Goal: Information Seeking & Learning: Understand process/instructions

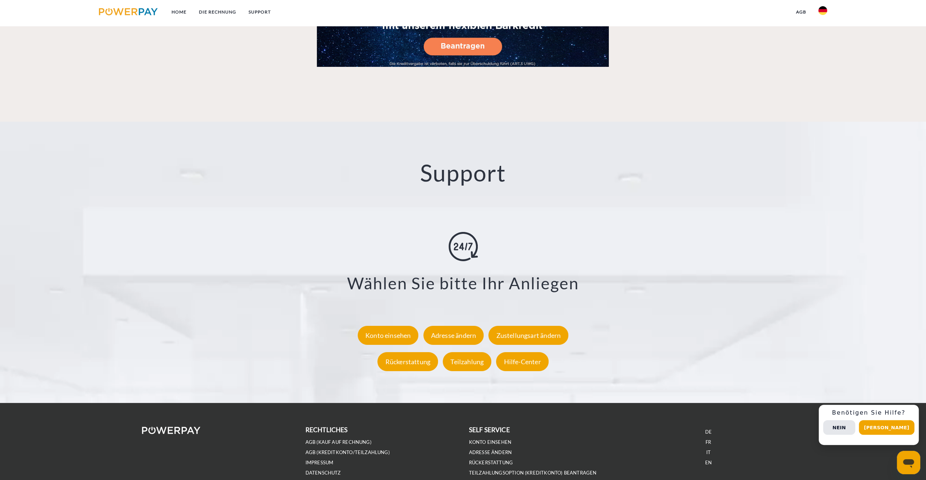
scroll to position [1263, 0]
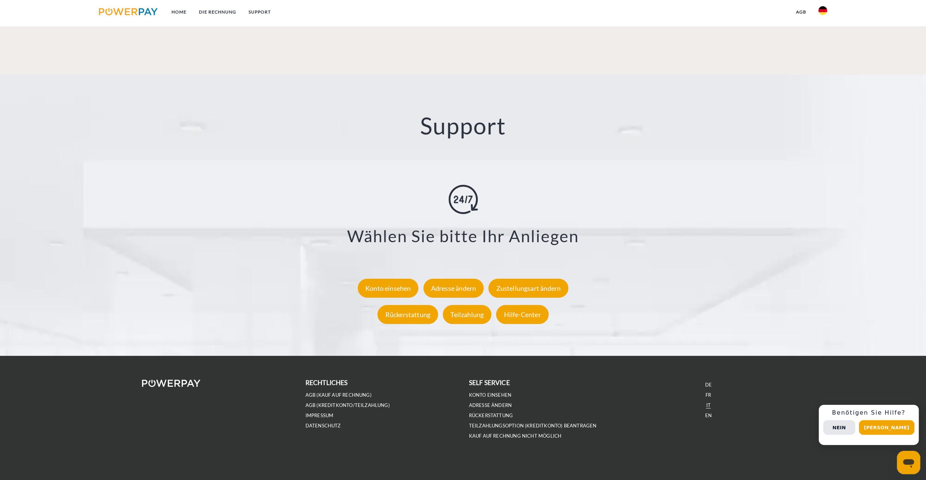
click at [707, 403] on link "IT" at bounding box center [708, 405] width 4 height 6
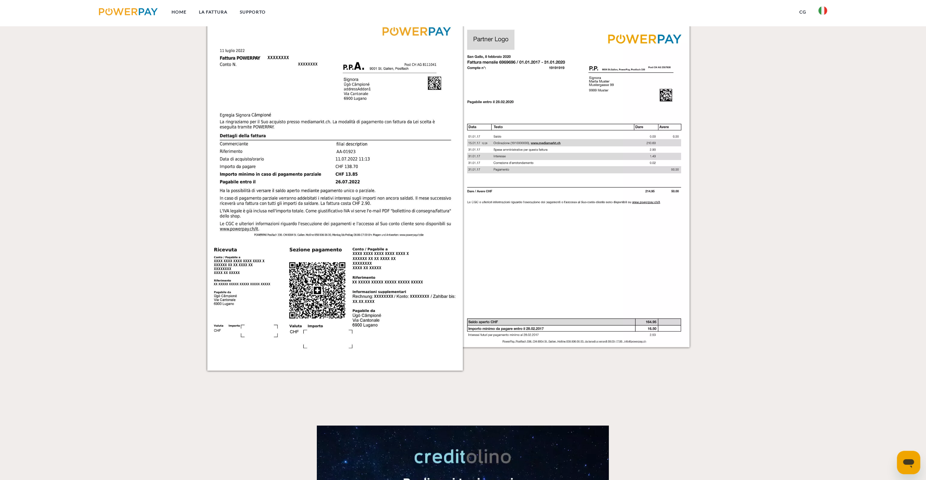
scroll to position [766, 0]
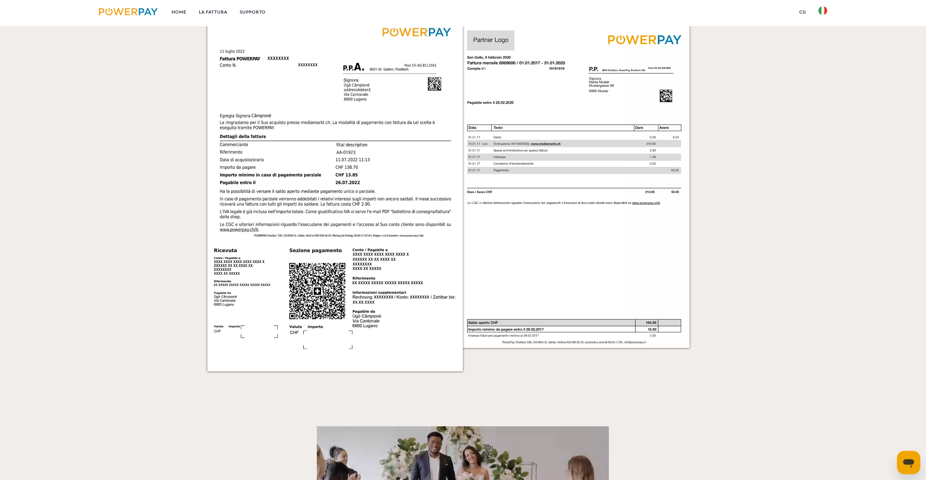
click at [593, 134] on img at bounding box center [587, 189] width 256 height 362
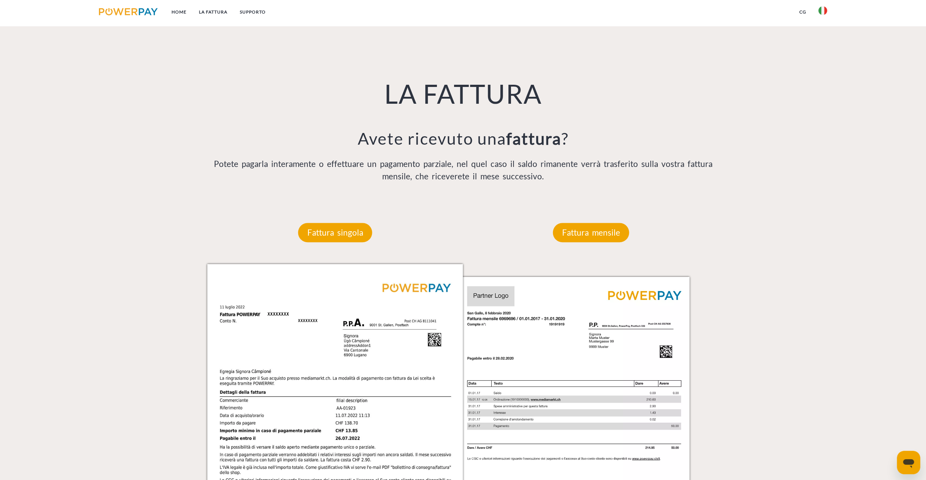
scroll to position [511, 0]
click at [593, 231] on p "Fattura mensile" at bounding box center [591, 233] width 76 height 20
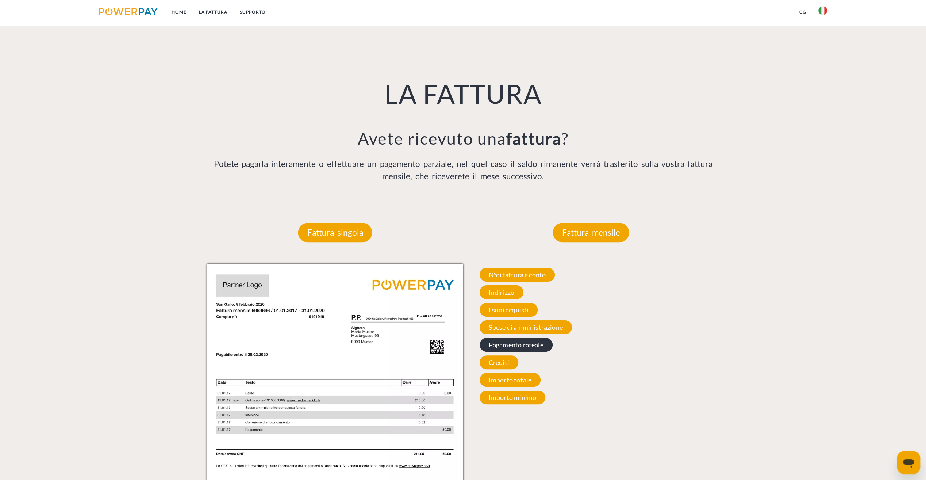
click at [509, 346] on span "Pagamento rateale" at bounding box center [516, 345] width 73 height 14
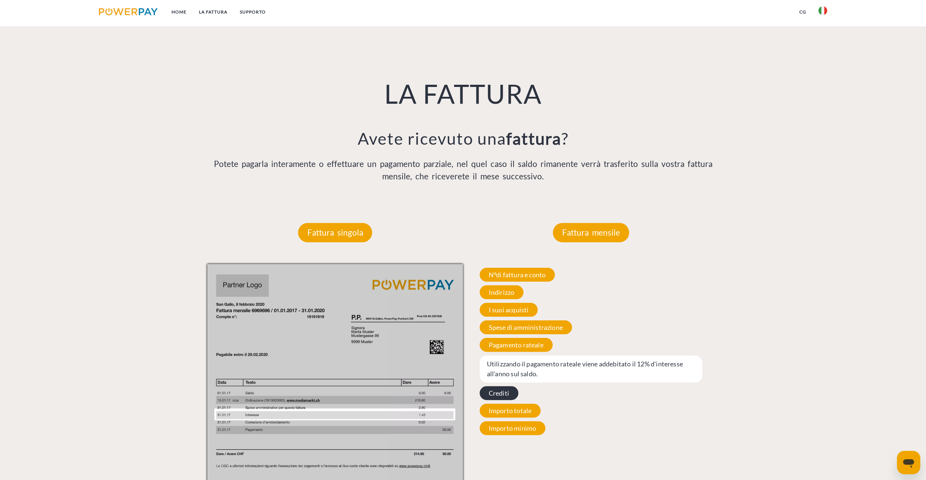
click at [495, 393] on span "Crediti" at bounding box center [499, 393] width 39 height 14
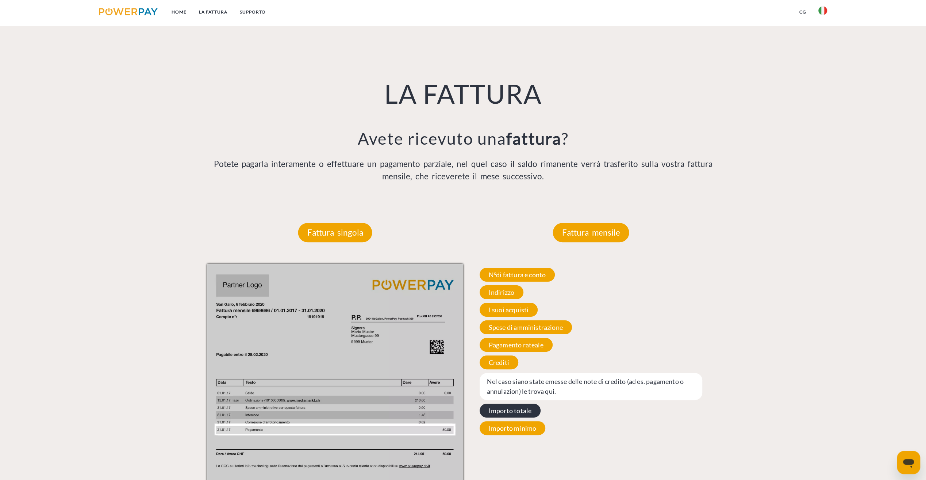
click at [504, 407] on span "Importo totale" at bounding box center [510, 410] width 61 height 14
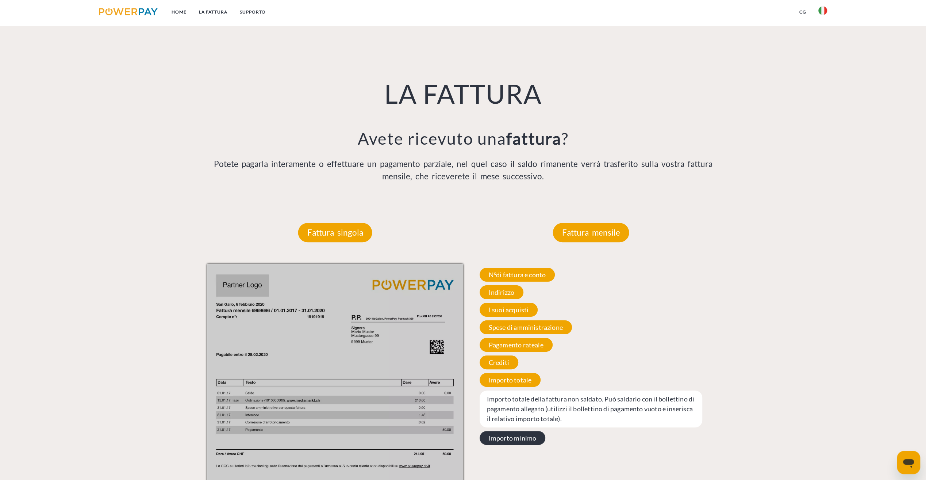
click at [506, 439] on span "Importo minimo" at bounding box center [513, 438] width 66 height 14
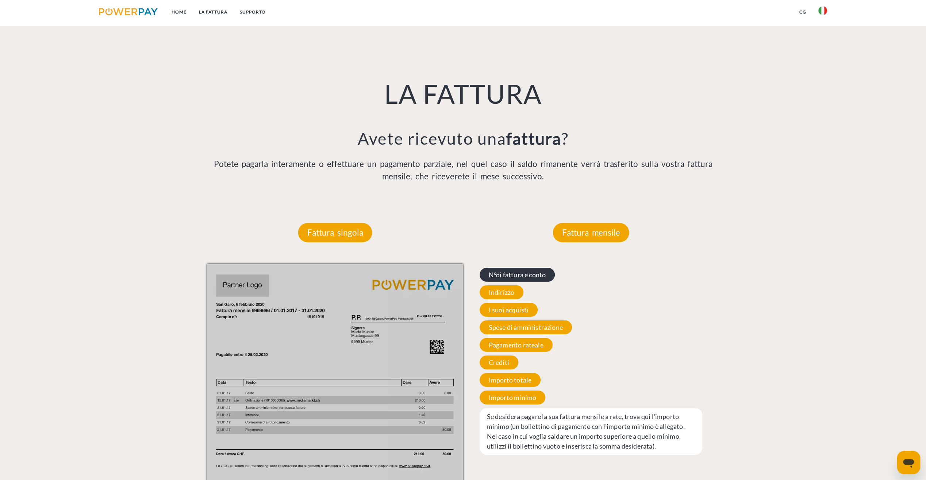
click at [508, 275] on span "N°di fattura e conto" at bounding box center [518, 274] width 76 height 14
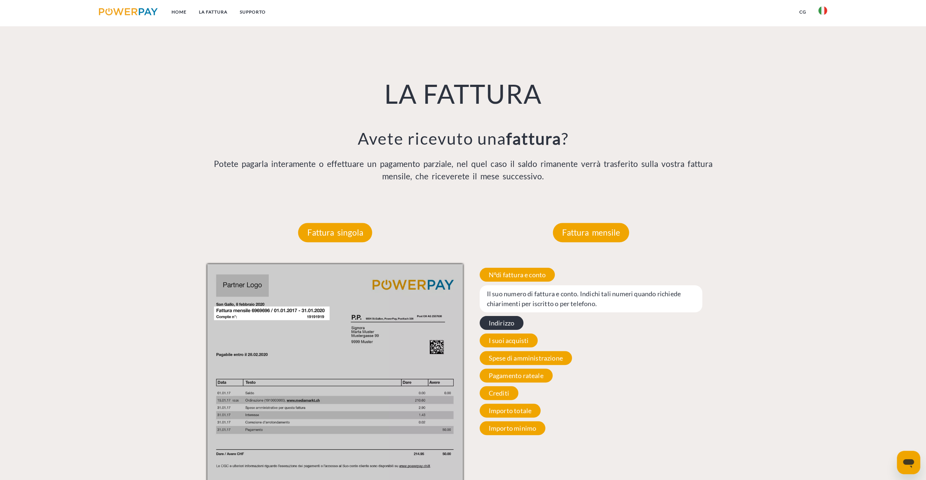
click at [501, 320] on span "Indirizzo" at bounding box center [502, 323] width 44 height 14
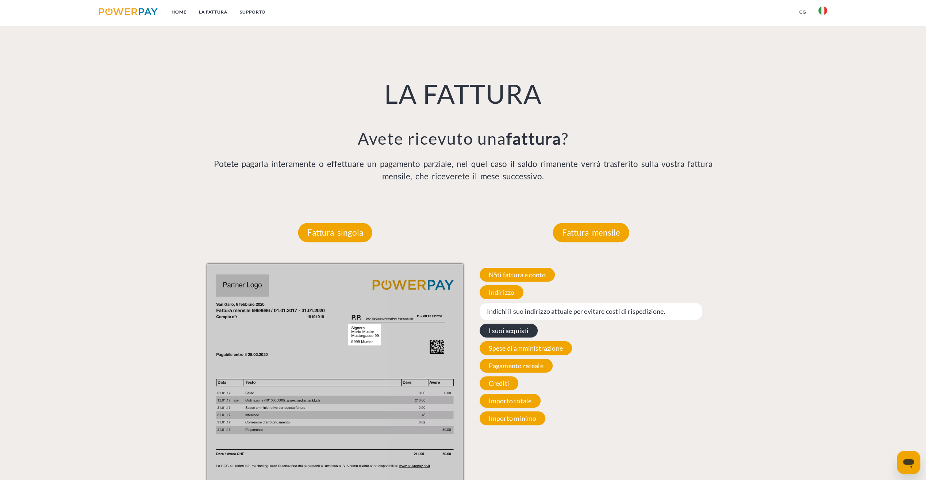
click at [504, 332] on span "I suoi acquisti" at bounding box center [509, 330] width 58 height 14
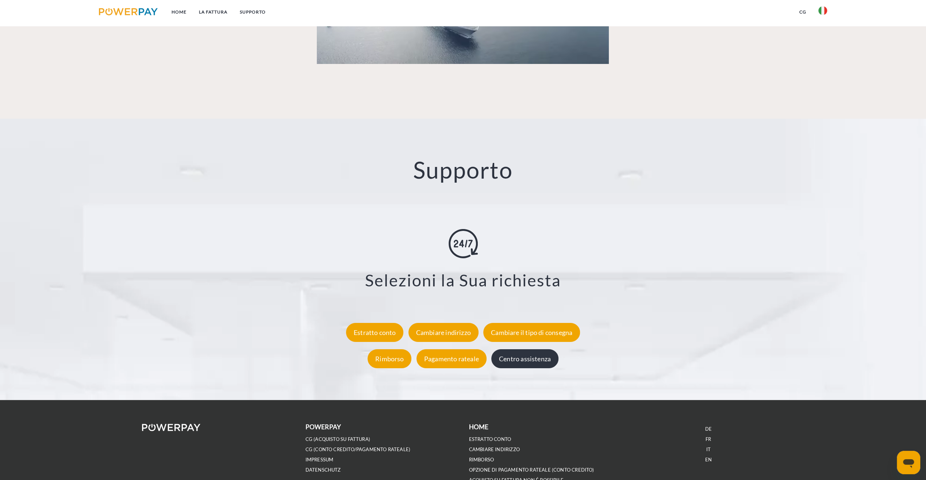
scroll to position [1241, 0]
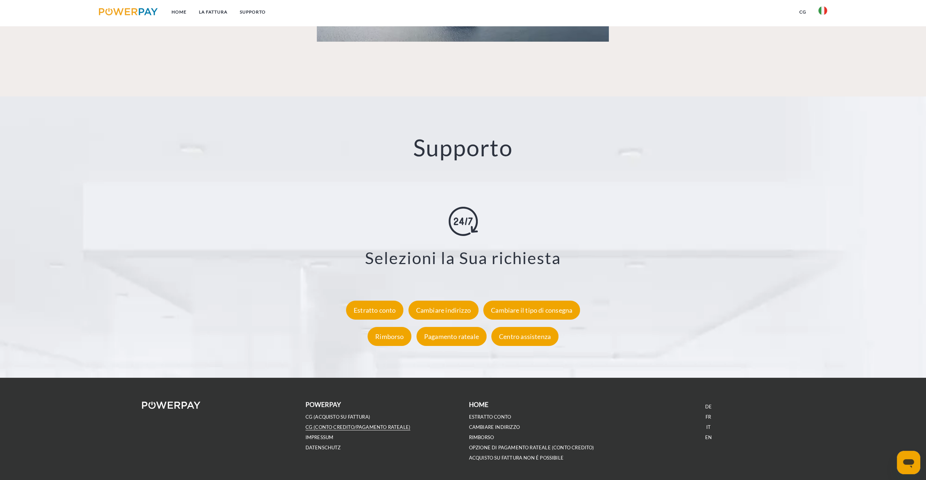
click at [346, 428] on link "CG (Conto Credito/Pagamento rateale)" at bounding box center [357, 427] width 105 height 6
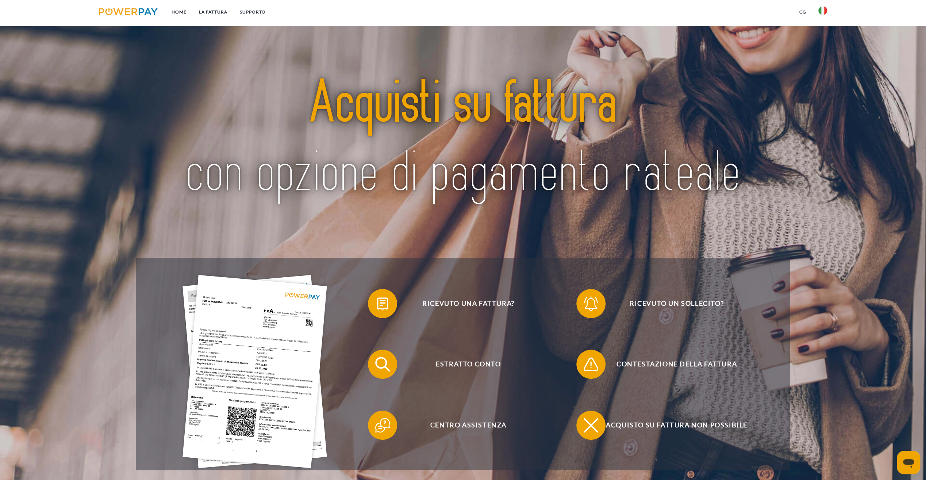
scroll to position [0, 0]
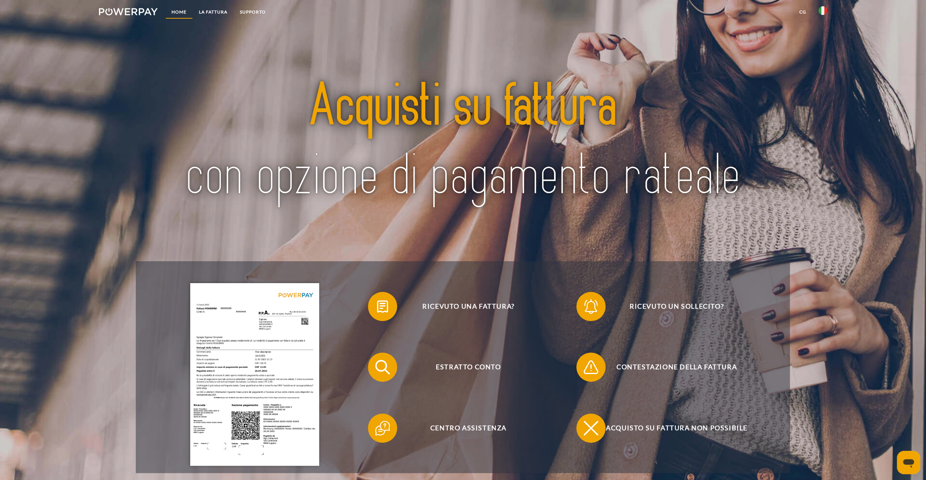
click at [182, 14] on link "Home" at bounding box center [178, 11] width 27 height 13
click at [248, 15] on link "Supporto" at bounding box center [253, 11] width 38 height 13
